Goal: Browse casually: Explore the website without a specific task or goal

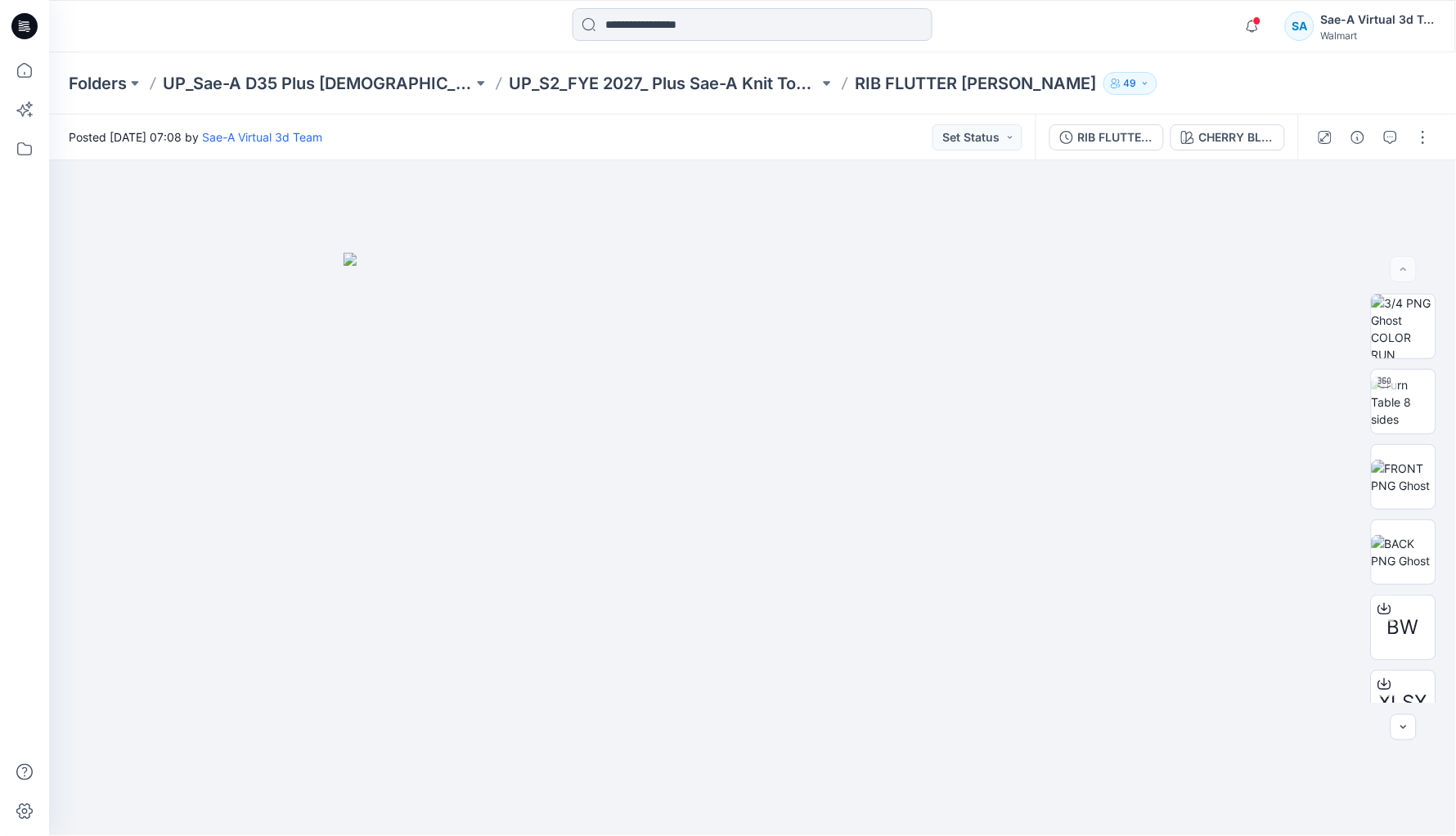
click at [719, 12] on input at bounding box center [753, 25] width 360 height 33
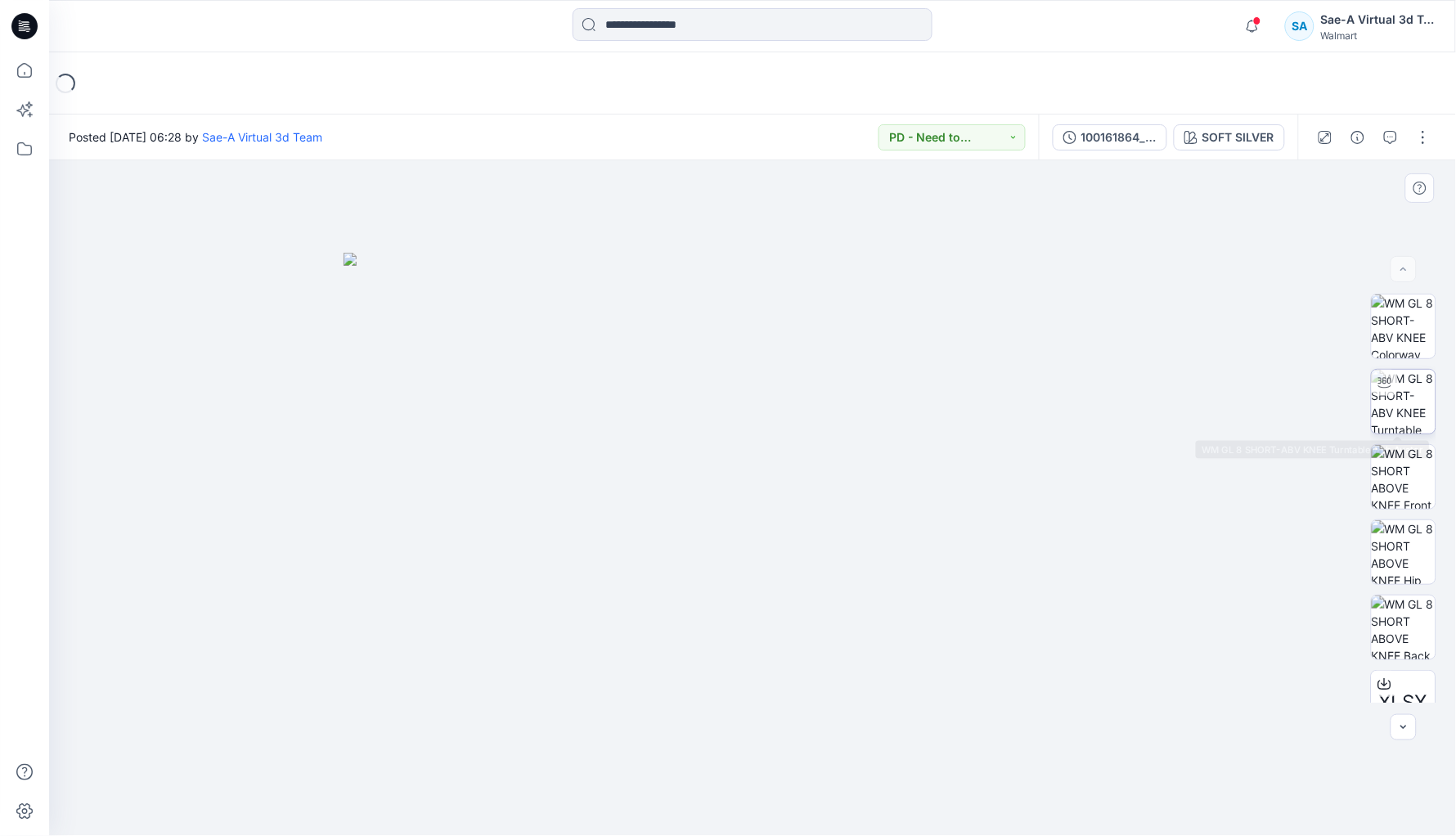
click at [1415, 409] on img at bounding box center [1404, 402] width 64 height 64
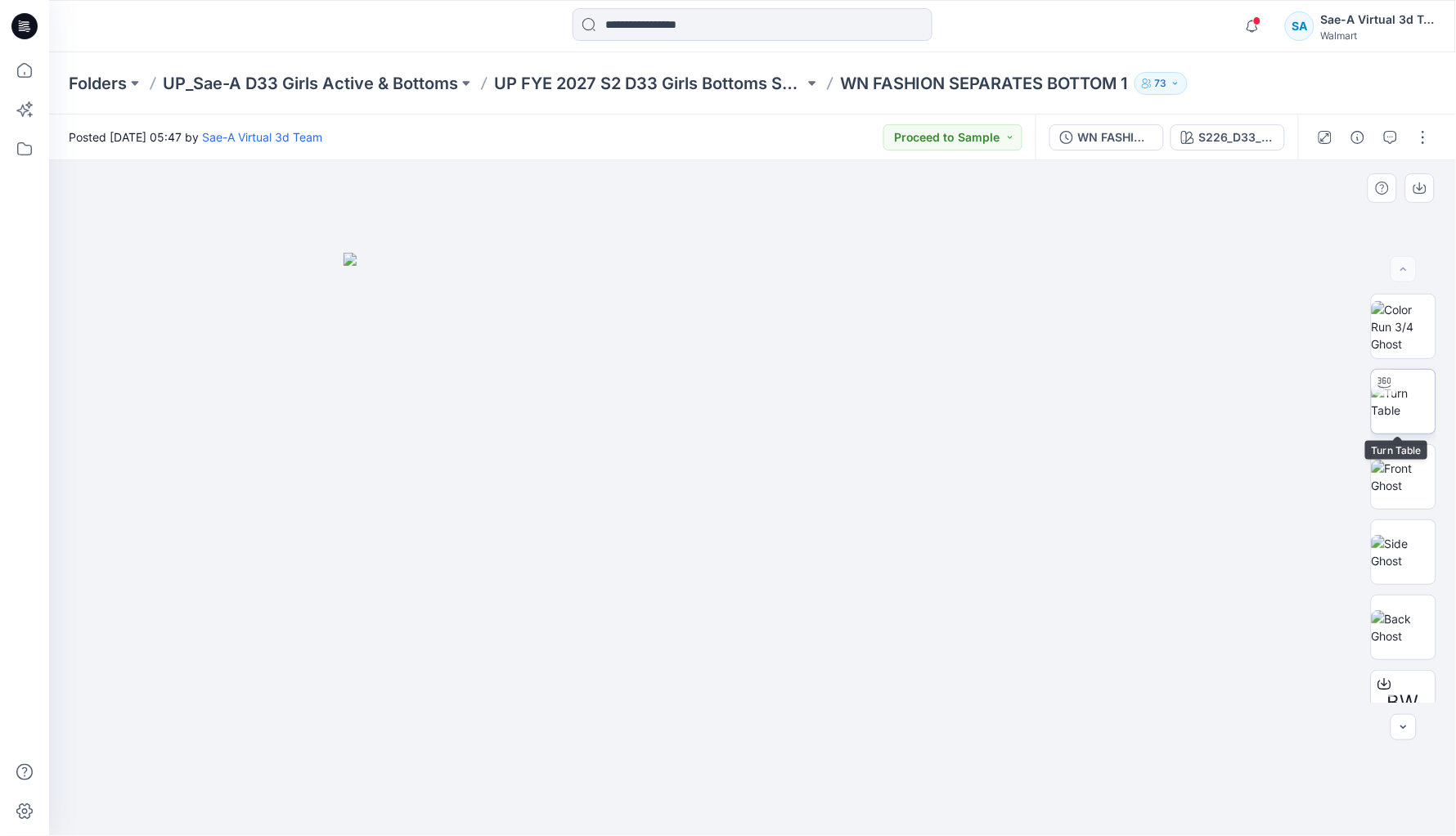
click at [1402, 410] on img at bounding box center [1404, 402] width 64 height 35
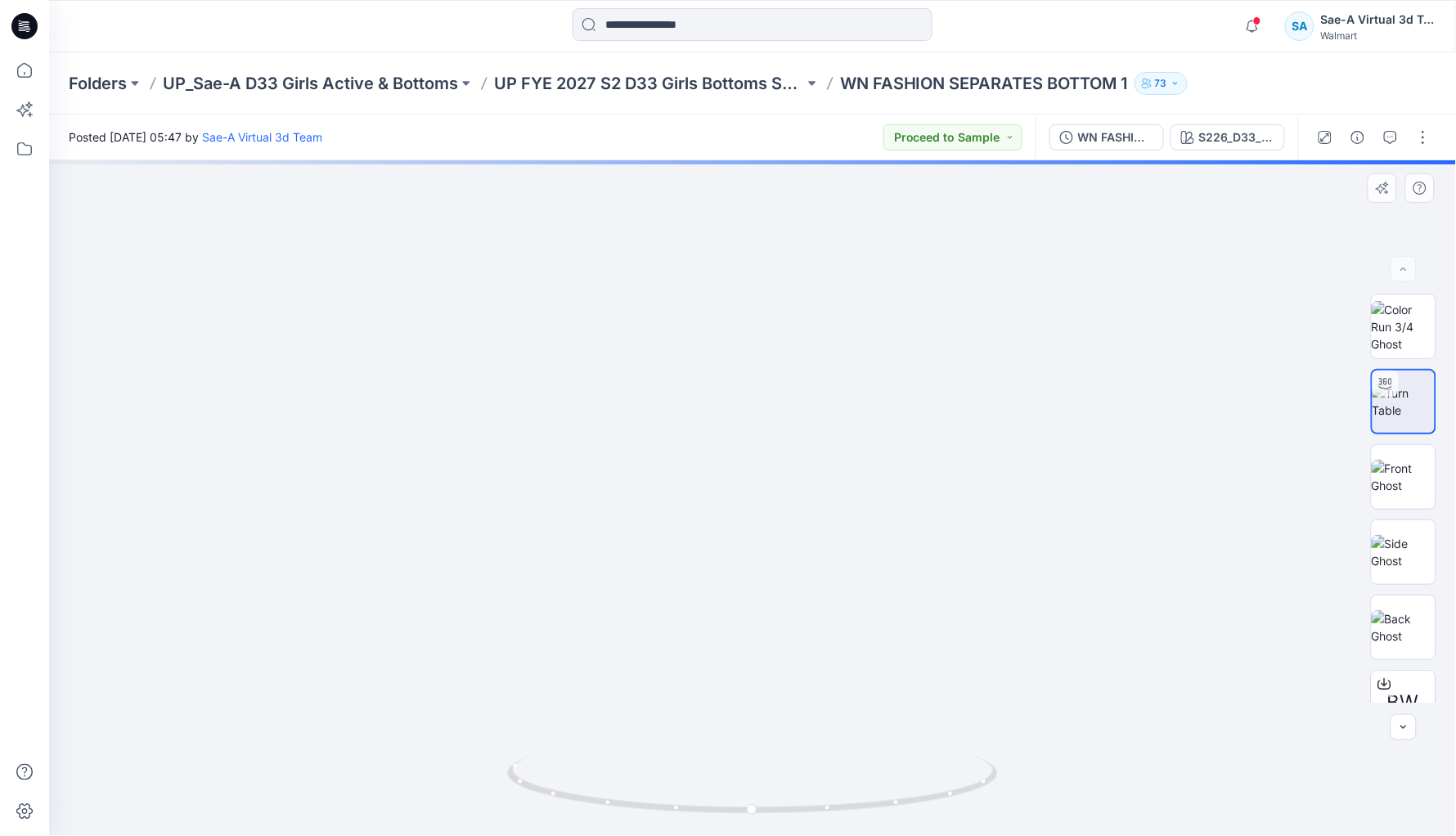
drag, startPoint x: 754, startPoint y: 602, endPoint x: 719, endPoint y: 276, distance: 327.9
drag, startPoint x: 738, startPoint y: 563, endPoint x: 700, endPoint y: 461, distance: 108.8
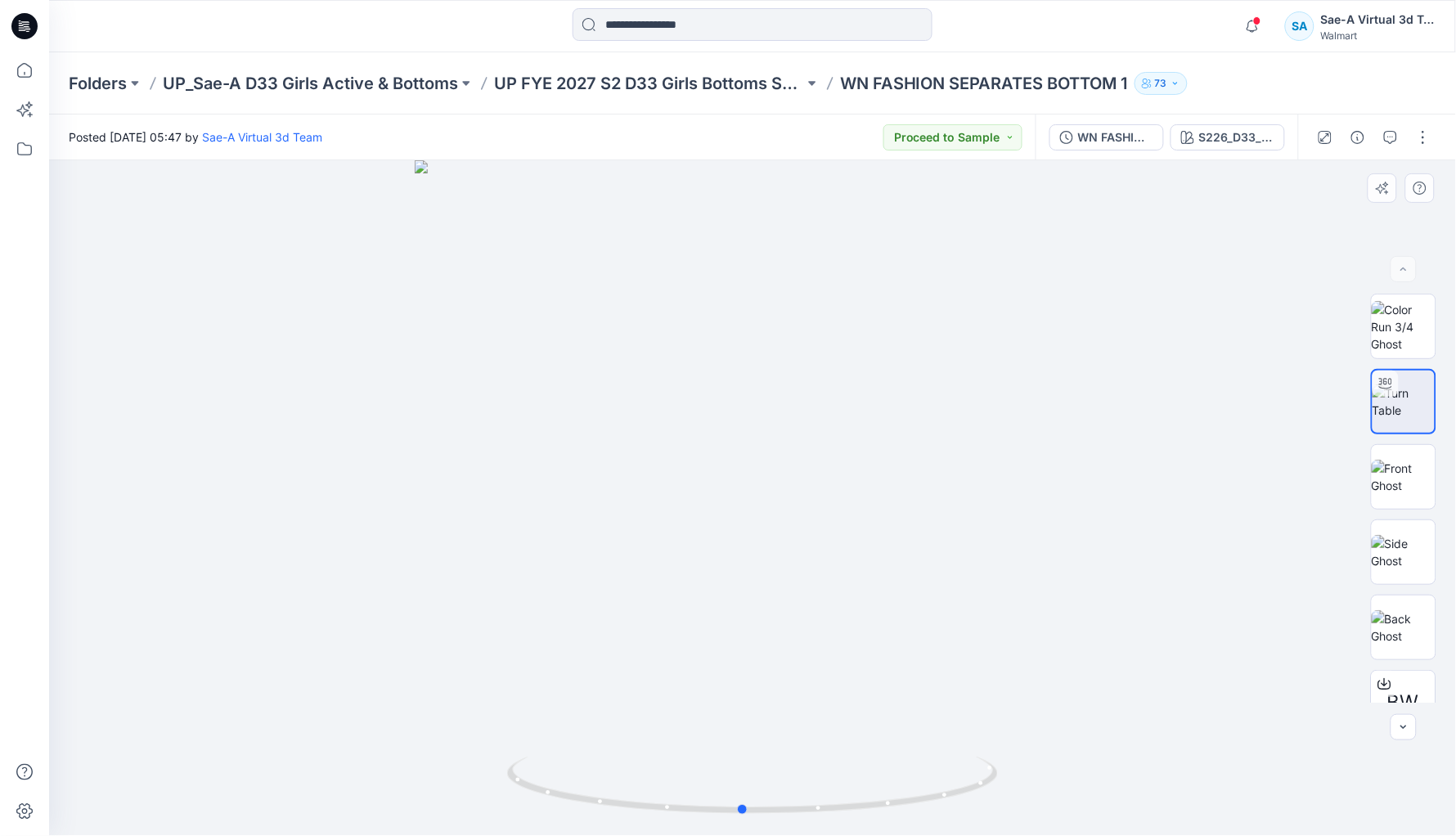
drag, startPoint x: 801, startPoint y: 548, endPoint x: 782, endPoint y: 429, distance: 120.5
